Goal: Task Accomplishment & Management: Use online tool/utility

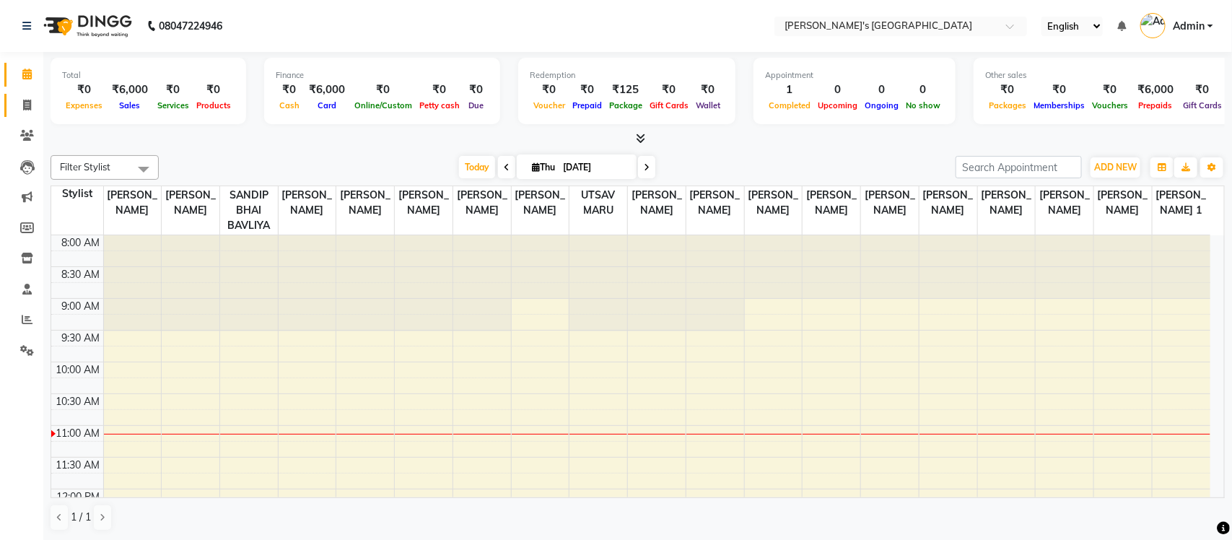
click at [22, 114] on link "Invoice" at bounding box center [21, 106] width 35 height 24
select select "service"
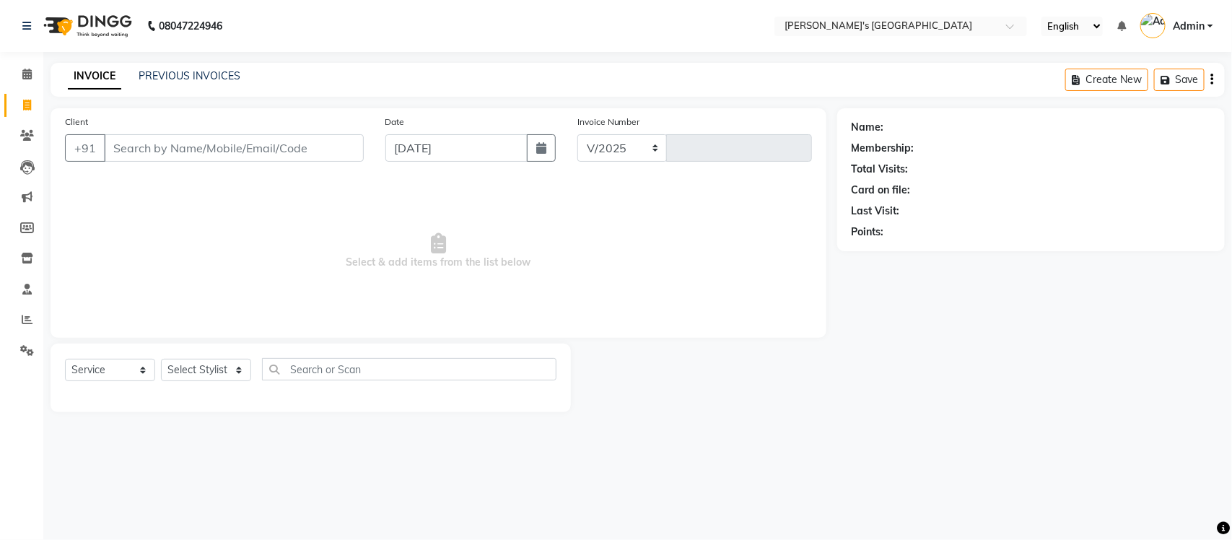
select select "6233"
type input "8744"
click at [164, 74] on link "PREVIOUS INVOICES" at bounding box center [190, 75] width 102 height 13
